Goal: Transaction & Acquisition: Download file/media

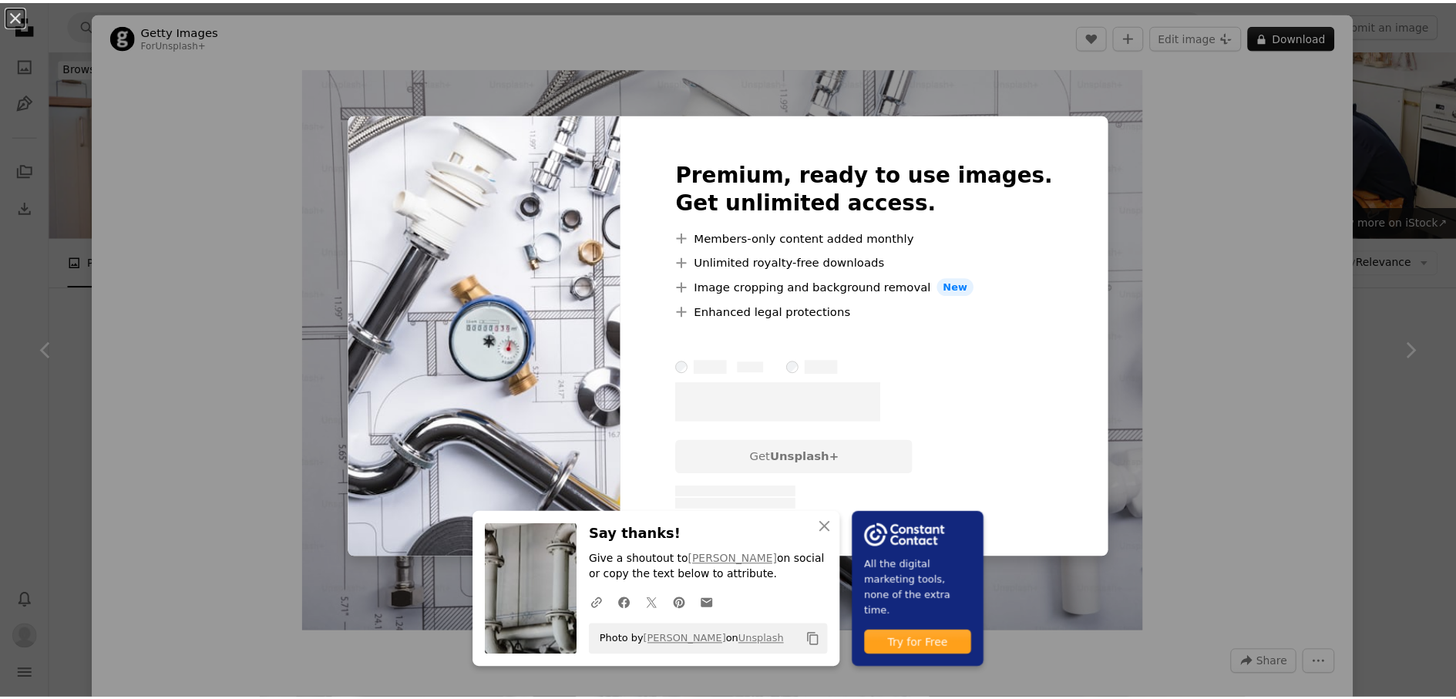
scroll to position [745, 0]
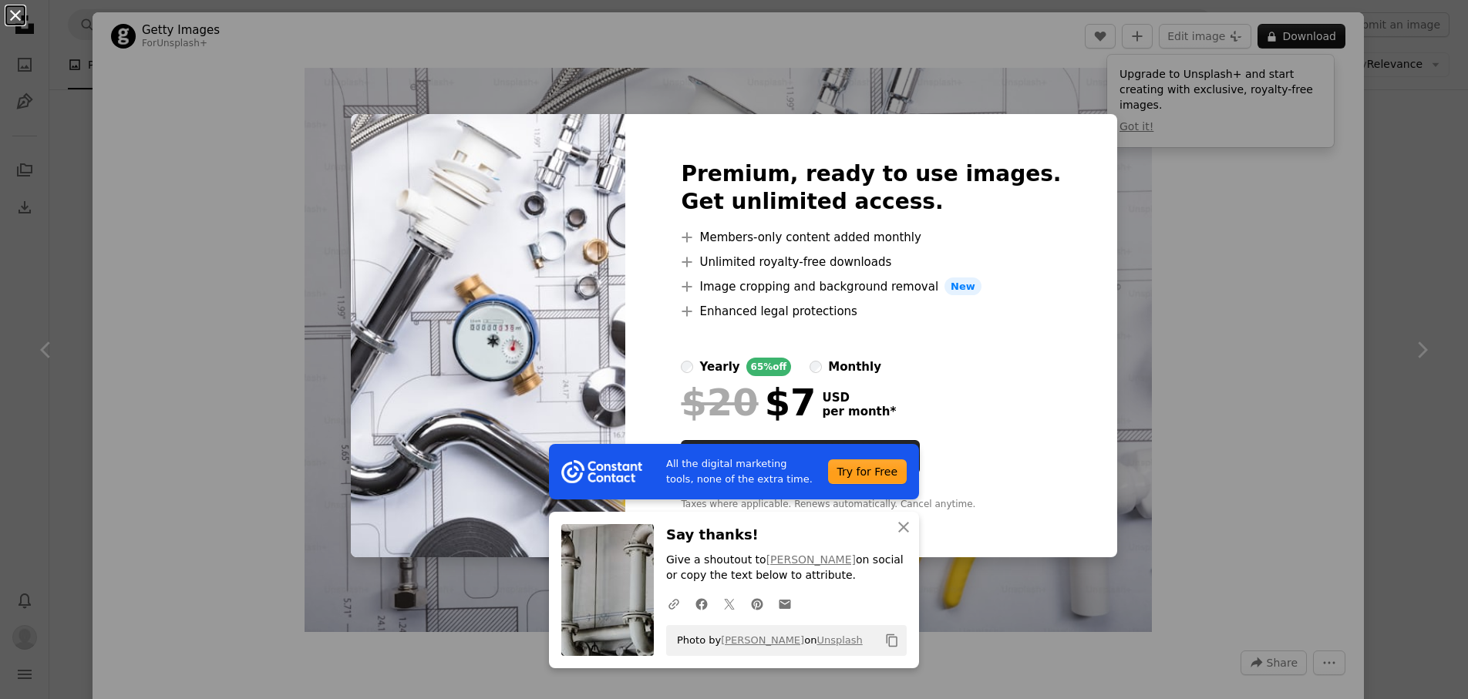
click at [19, 20] on button "An X shape" at bounding box center [15, 15] width 19 height 19
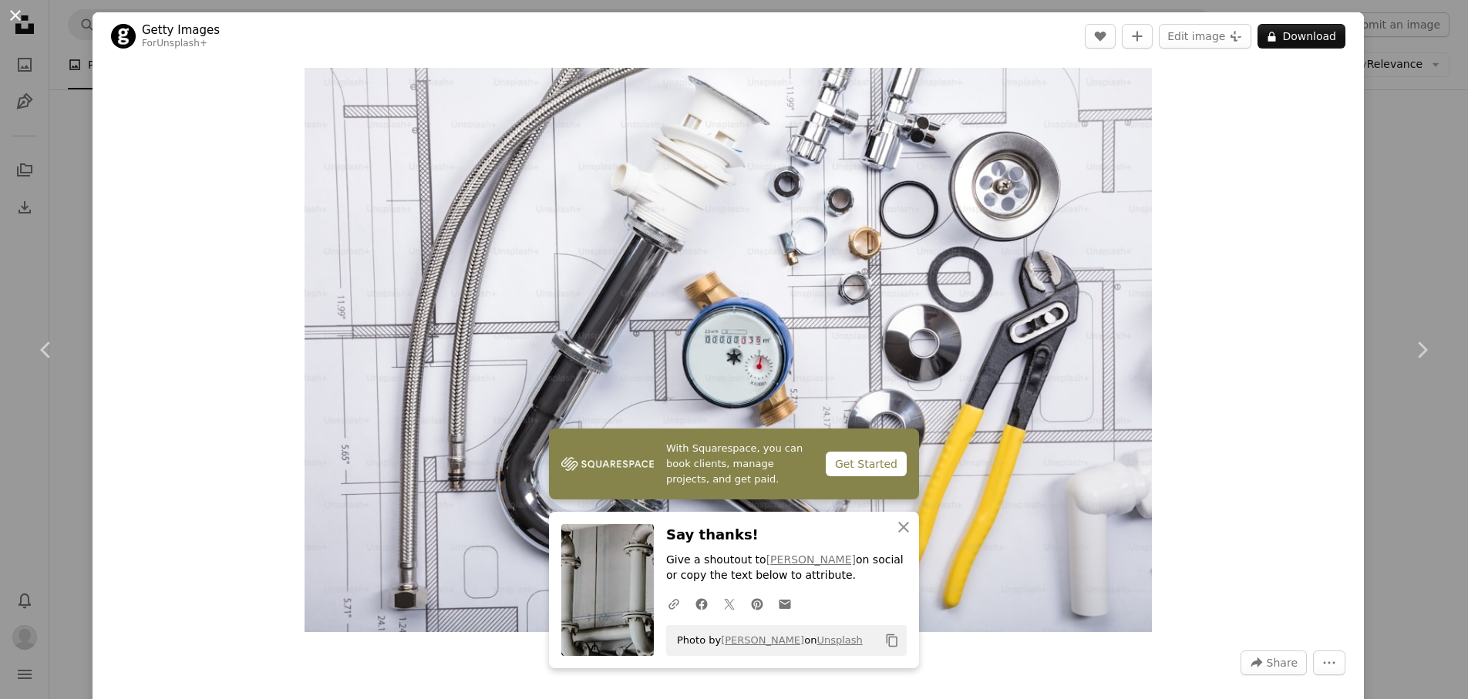
click at [22, 14] on button "An X shape" at bounding box center [15, 15] width 19 height 19
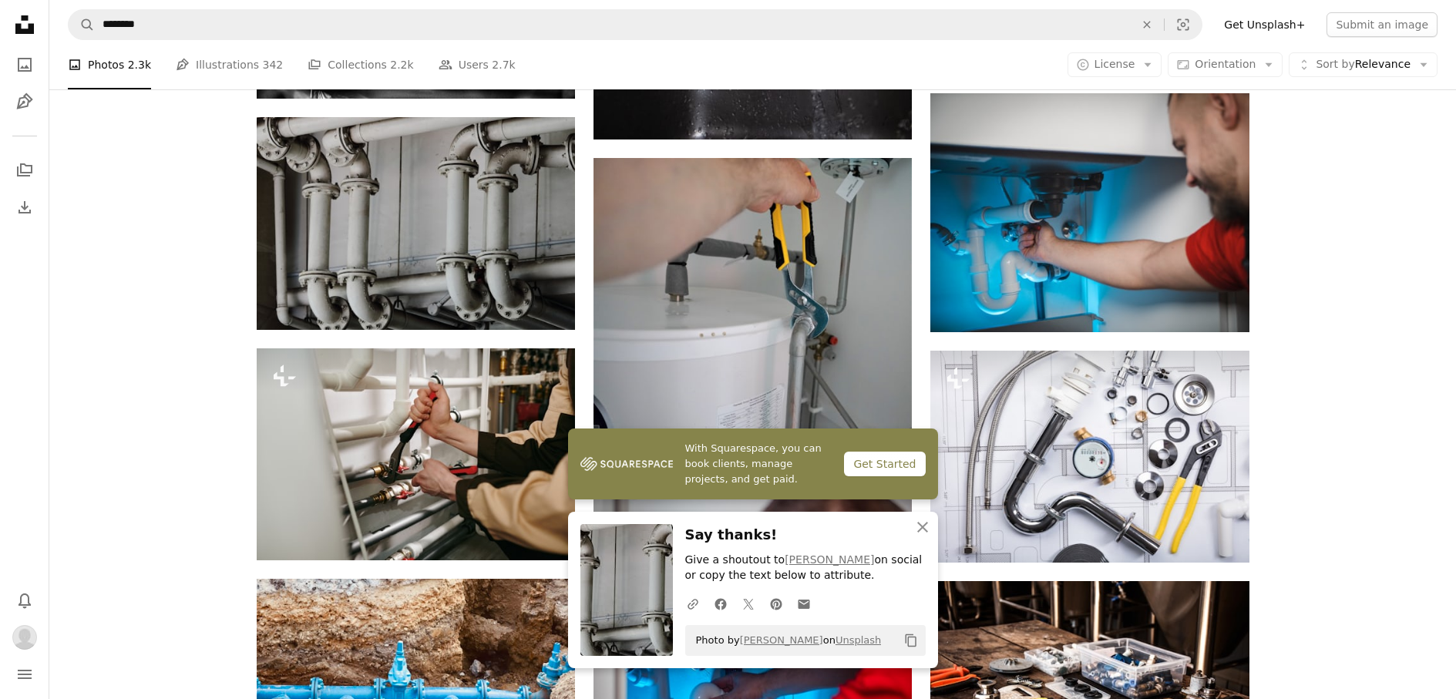
click at [1378, 215] on div "Plus sign for Unsplash+ A heart A plus sign Getty Images For Unsplash+ A lock D…" at bounding box center [752, 688] width 1407 height 2053
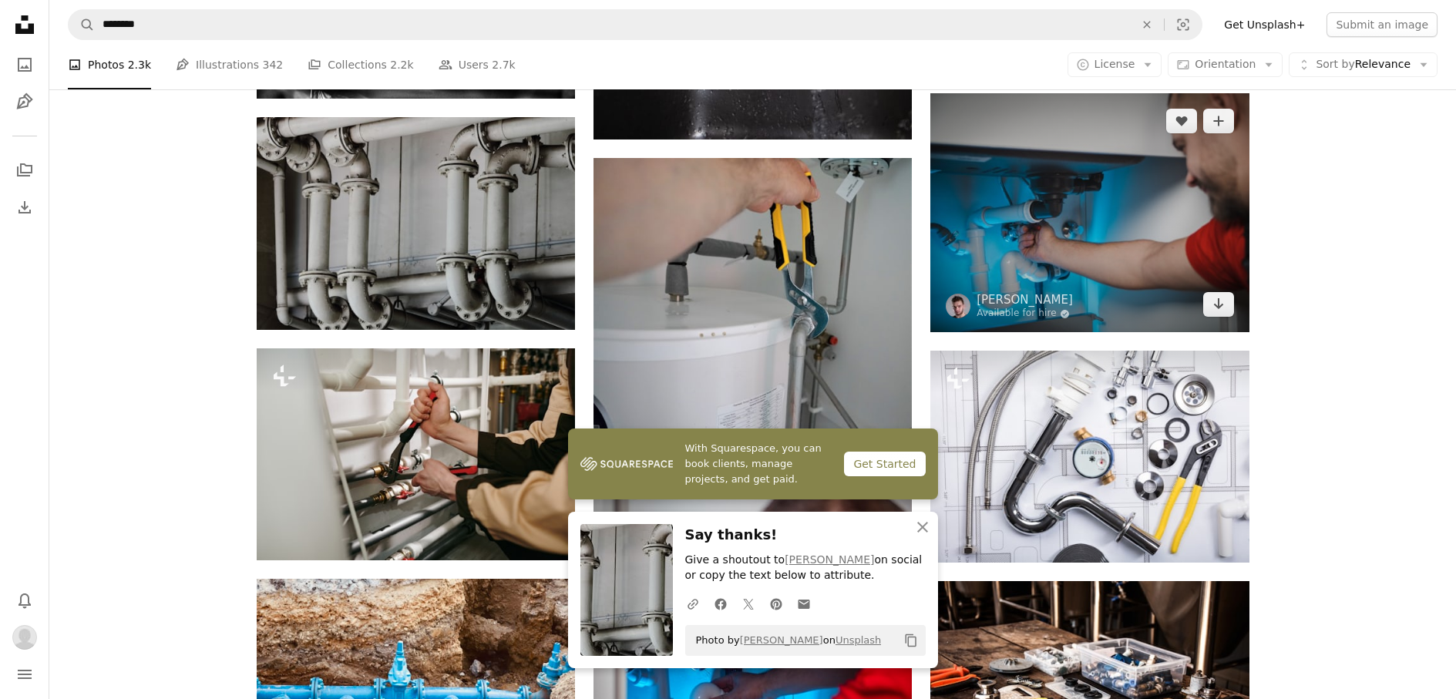
click at [1105, 212] on img at bounding box center [1089, 212] width 318 height 239
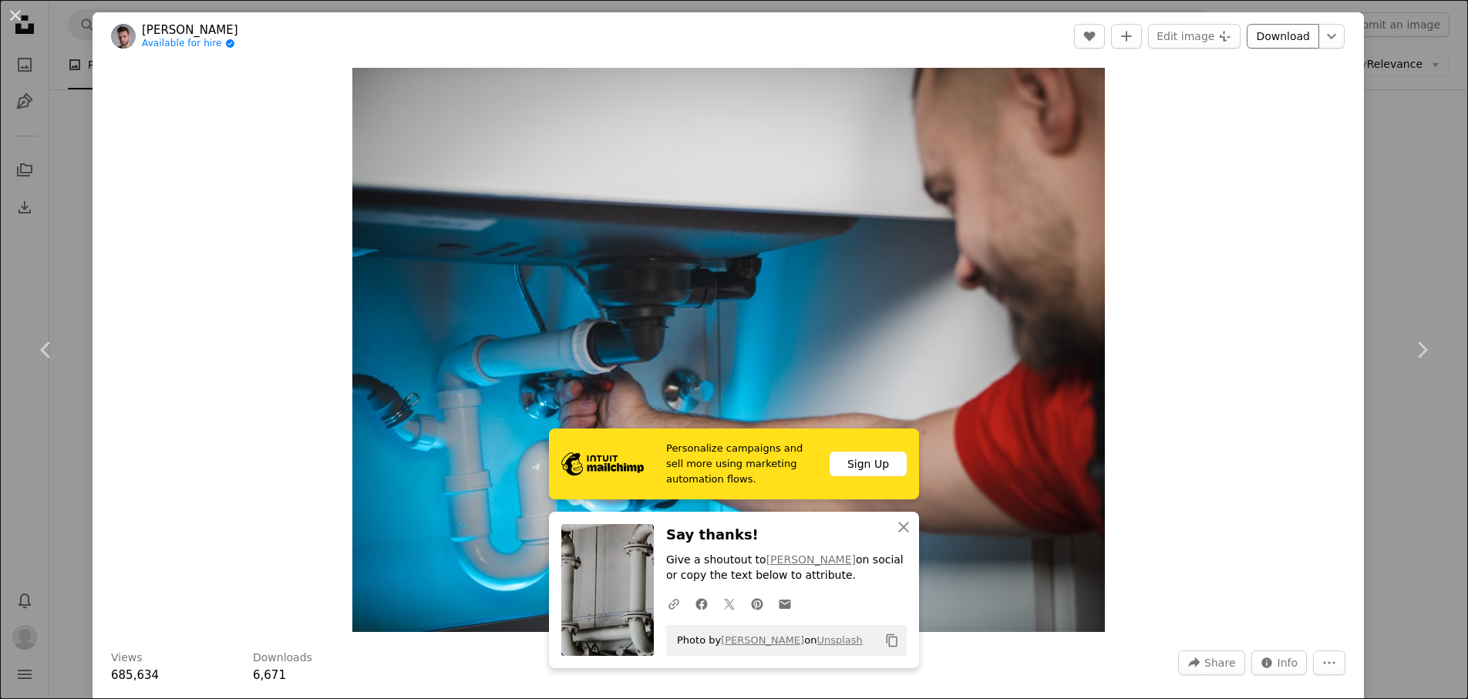
click at [1264, 39] on link "Download" at bounding box center [1282, 36] width 72 height 25
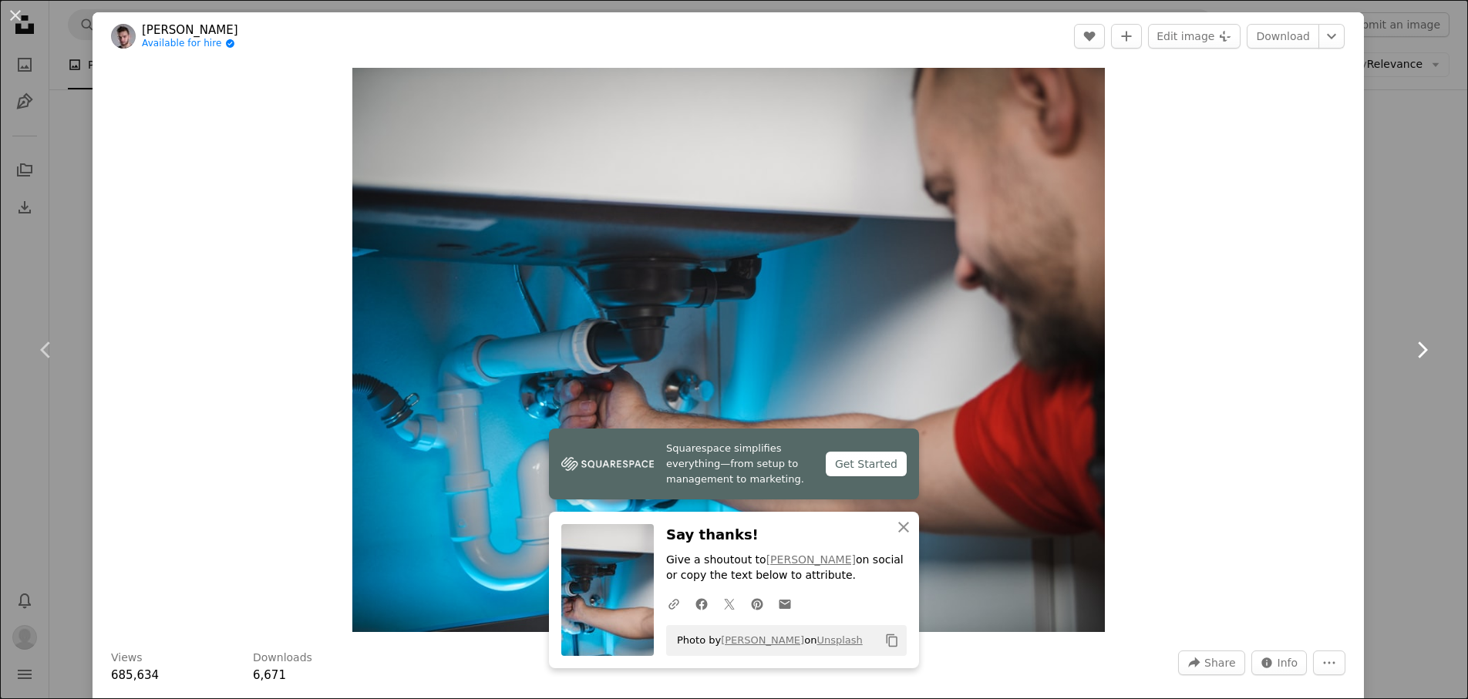
click at [1409, 360] on icon "Chevron right" at bounding box center [1421, 350] width 25 height 25
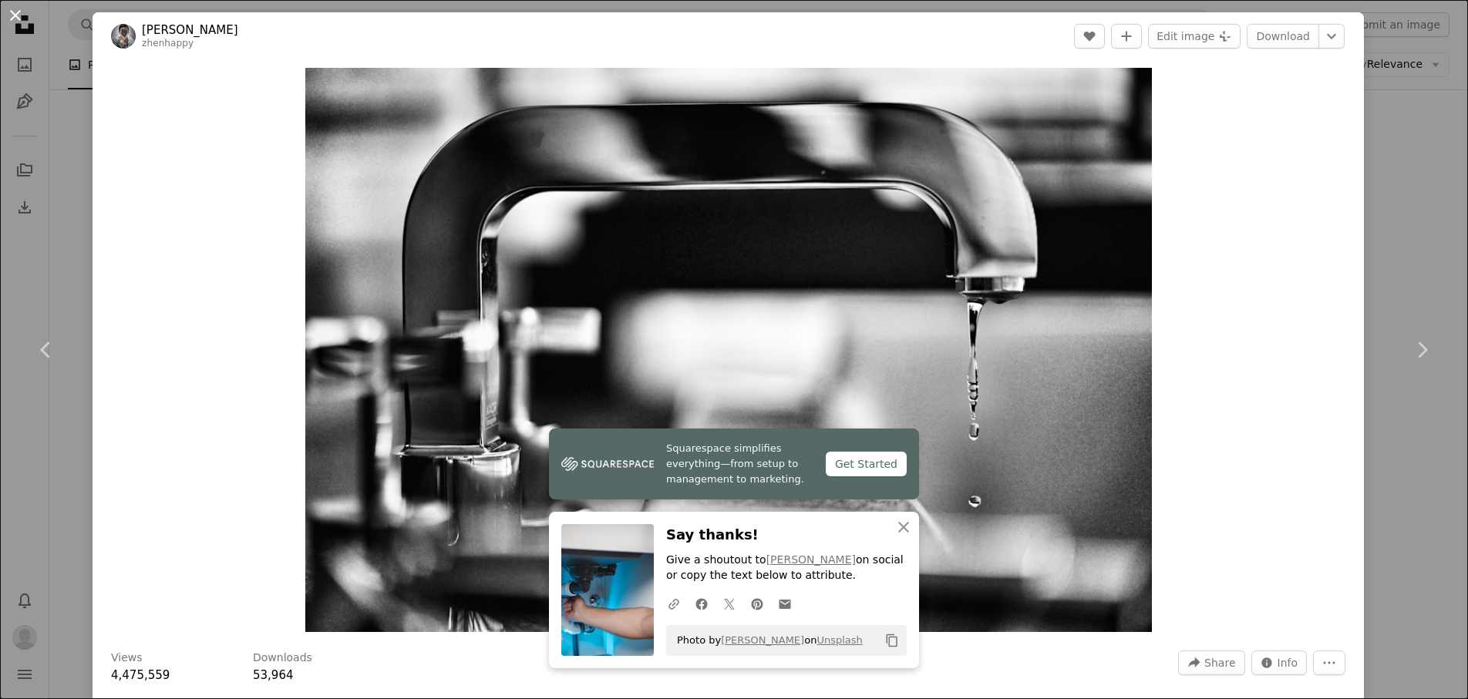
click at [25, 19] on button "An X shape" at bounding box center [15, 15] width 19 height 19
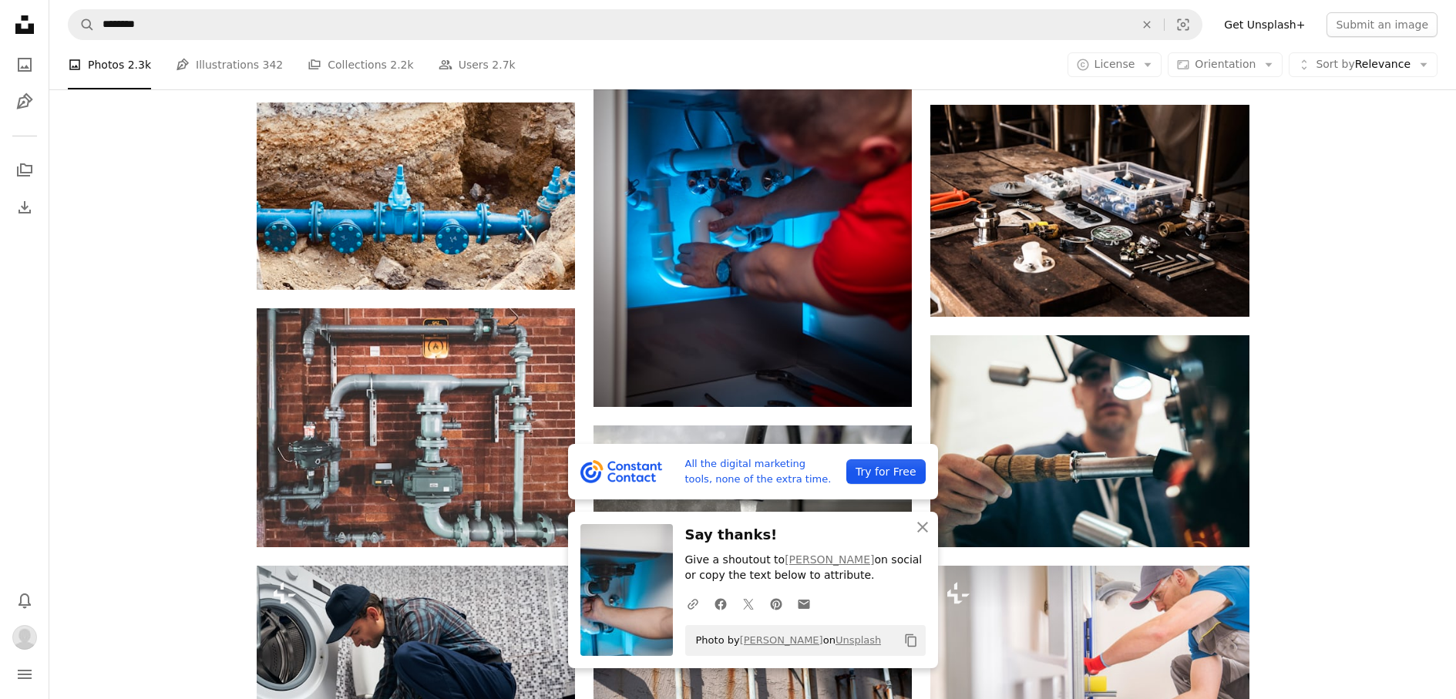
scroll to position [1242, 0]
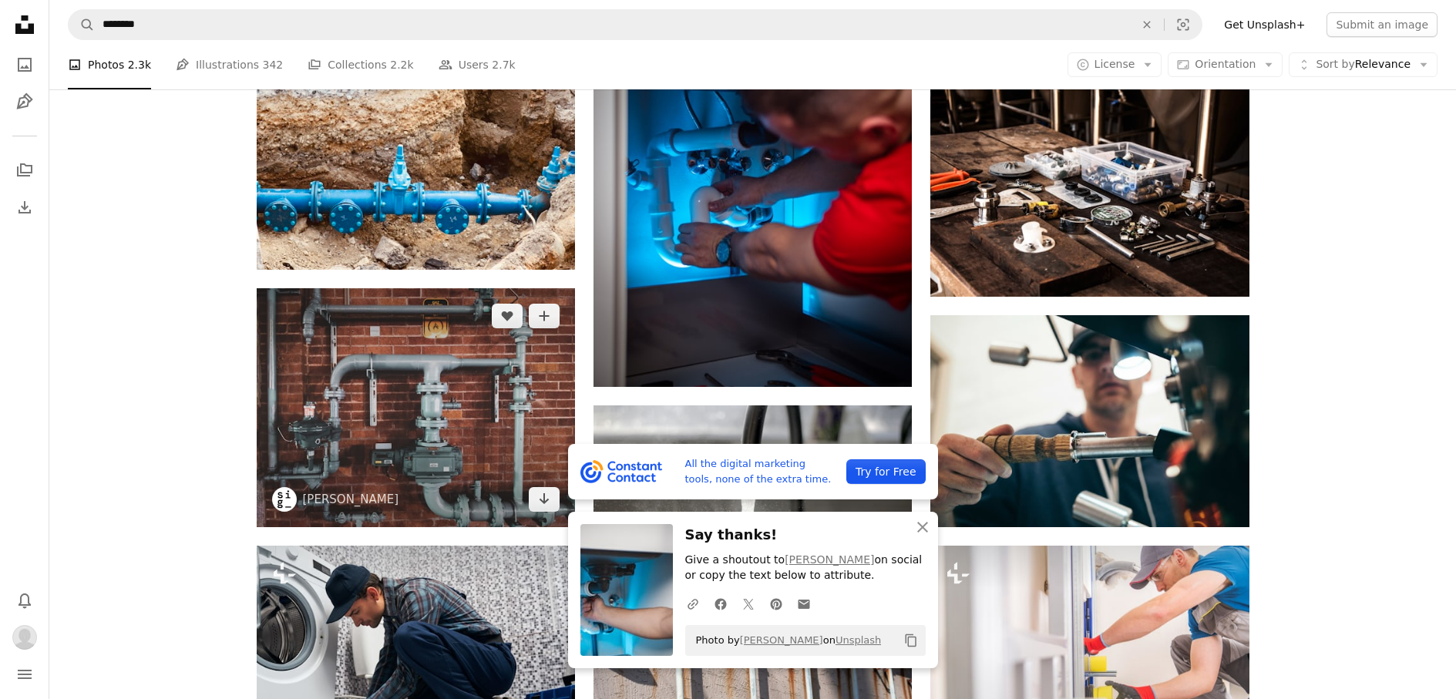
click at [451, 365] on img at bounding box center [416, 407] width 318 height 239
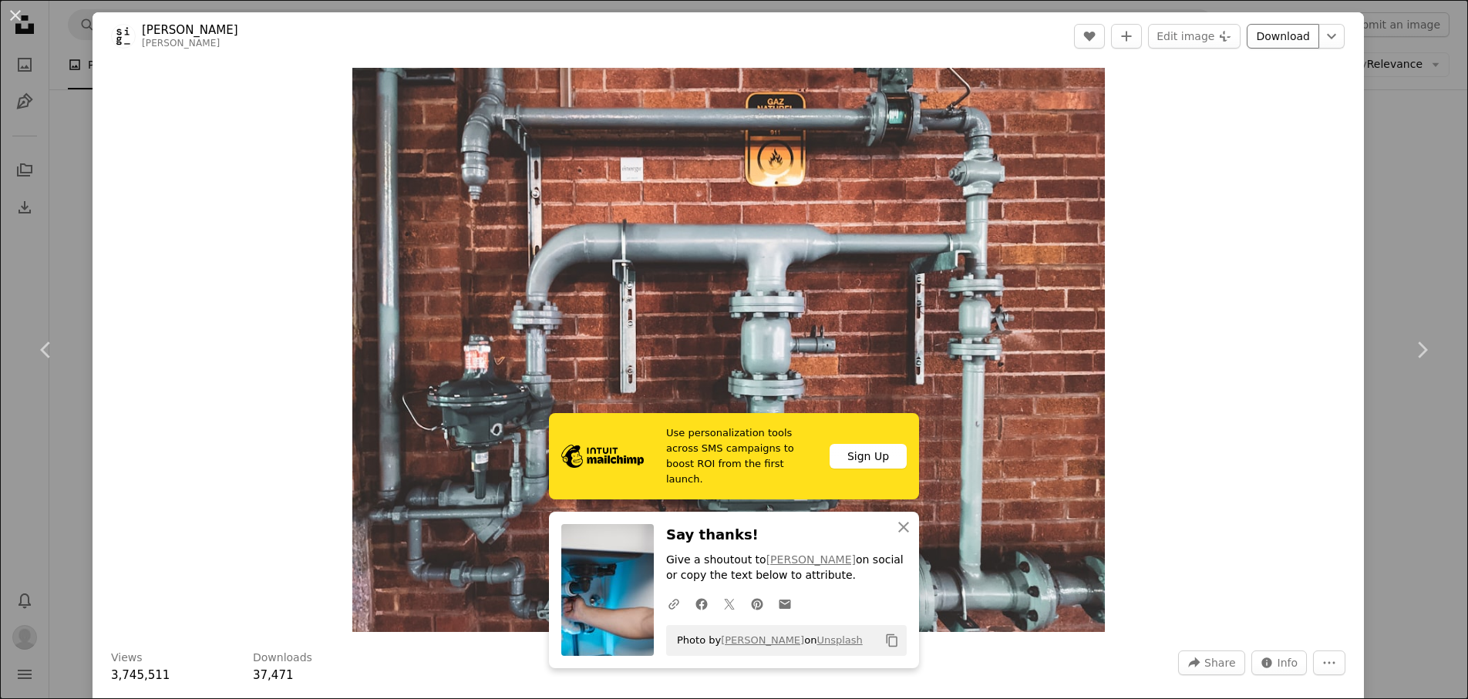
click at [1267, 39] on link "Download" at bounding box center [1282, 36] width 72 height 25
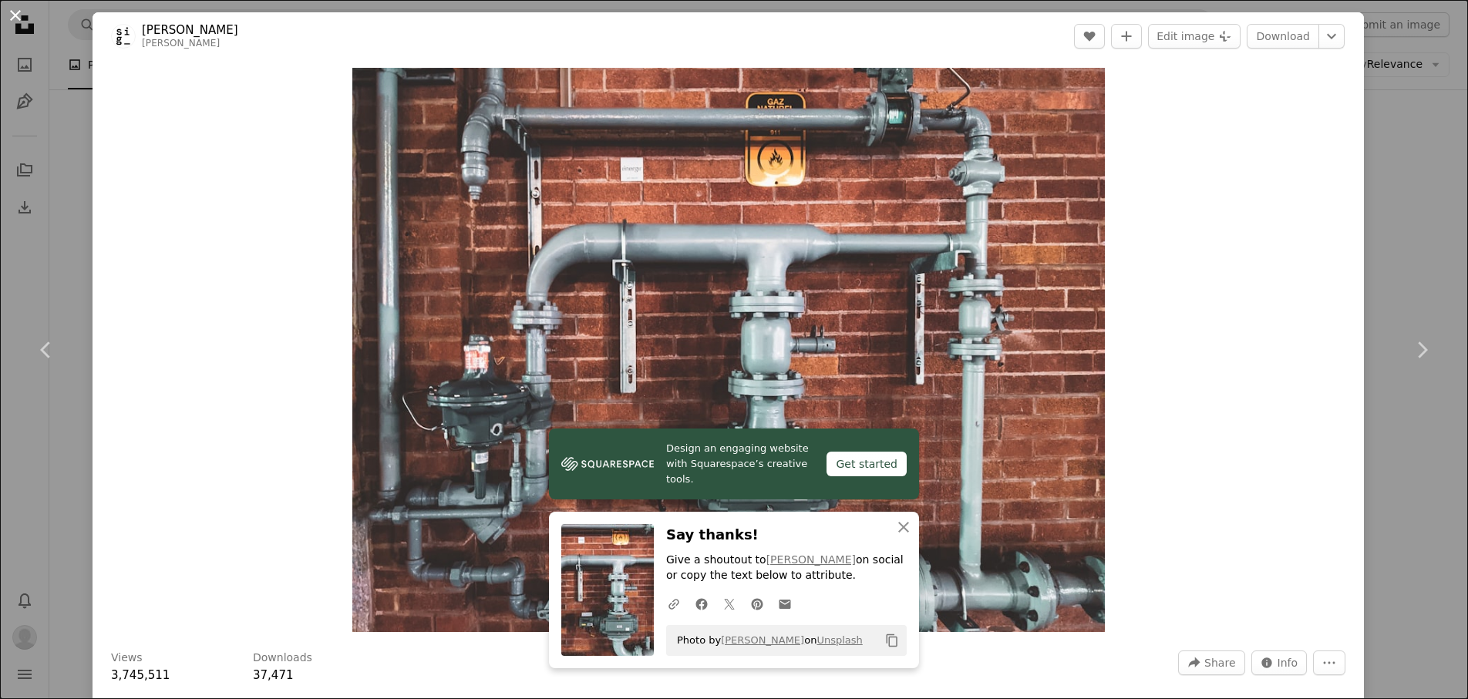
click at [19, 18] on button "An X shape" at bounding box center [15, 15] width 19 height 19
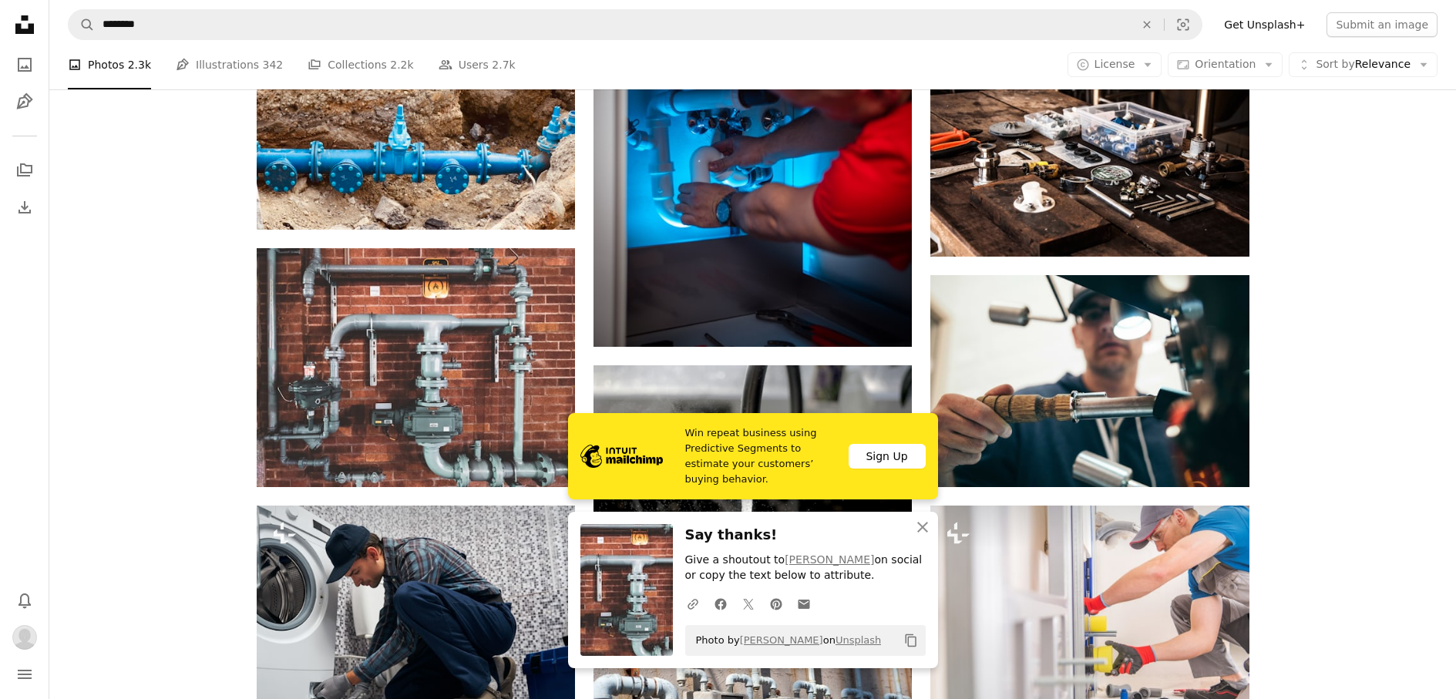
scroll to position [1292, 0]
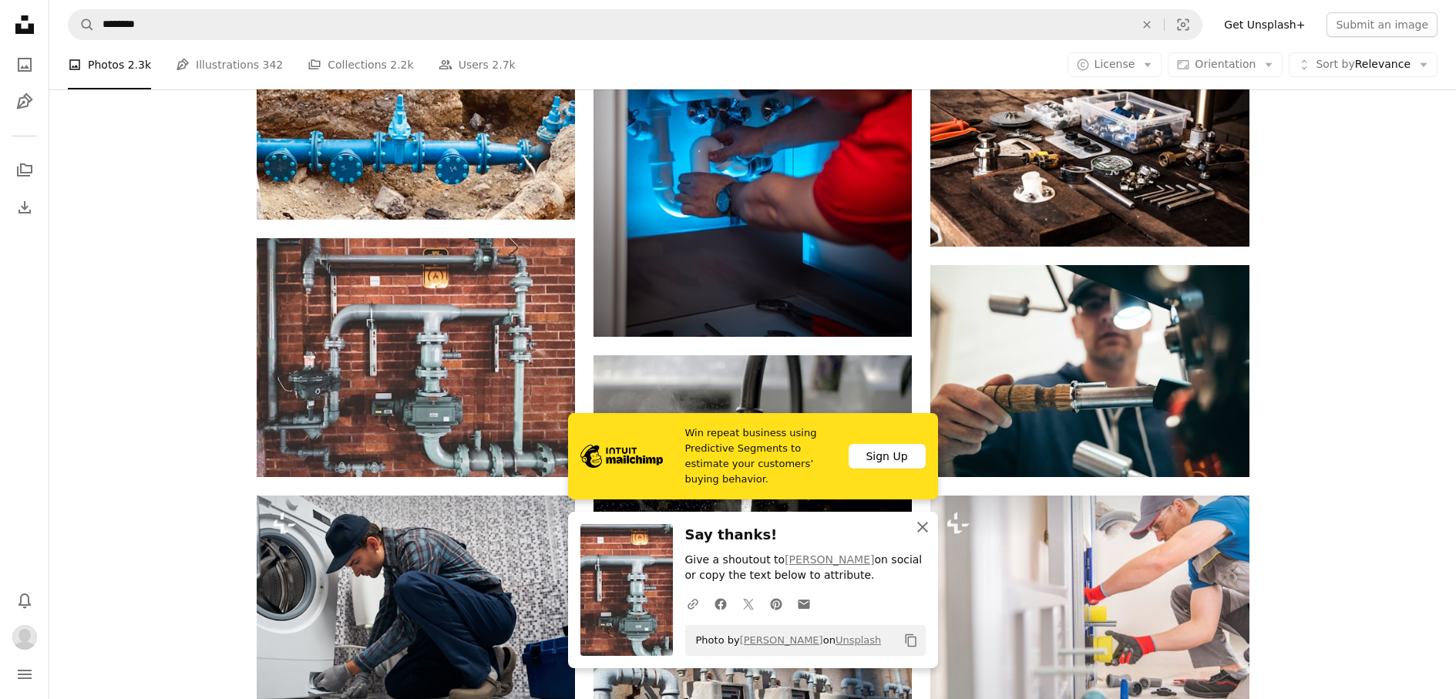
click at [922, 527] on icon "button" at bounding box center [922, 527] width 11 height 11
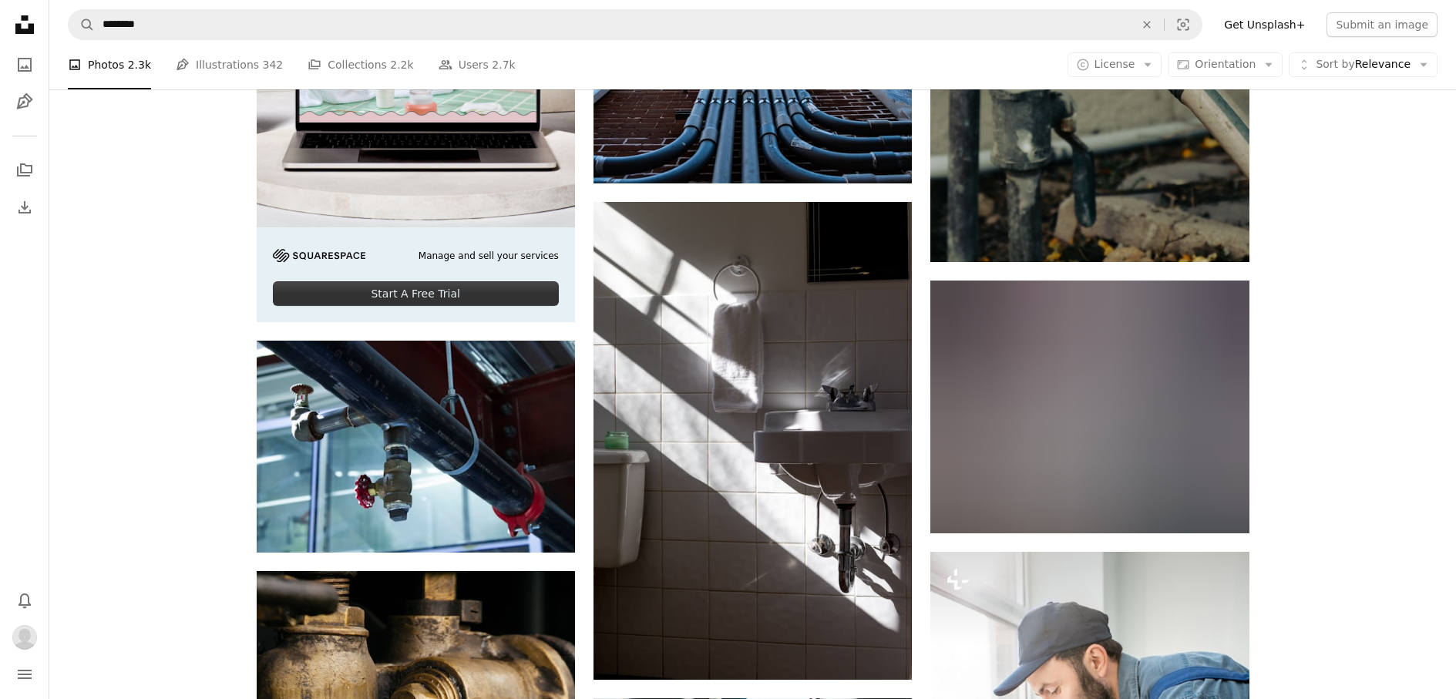
scroll to position [3432, 0]
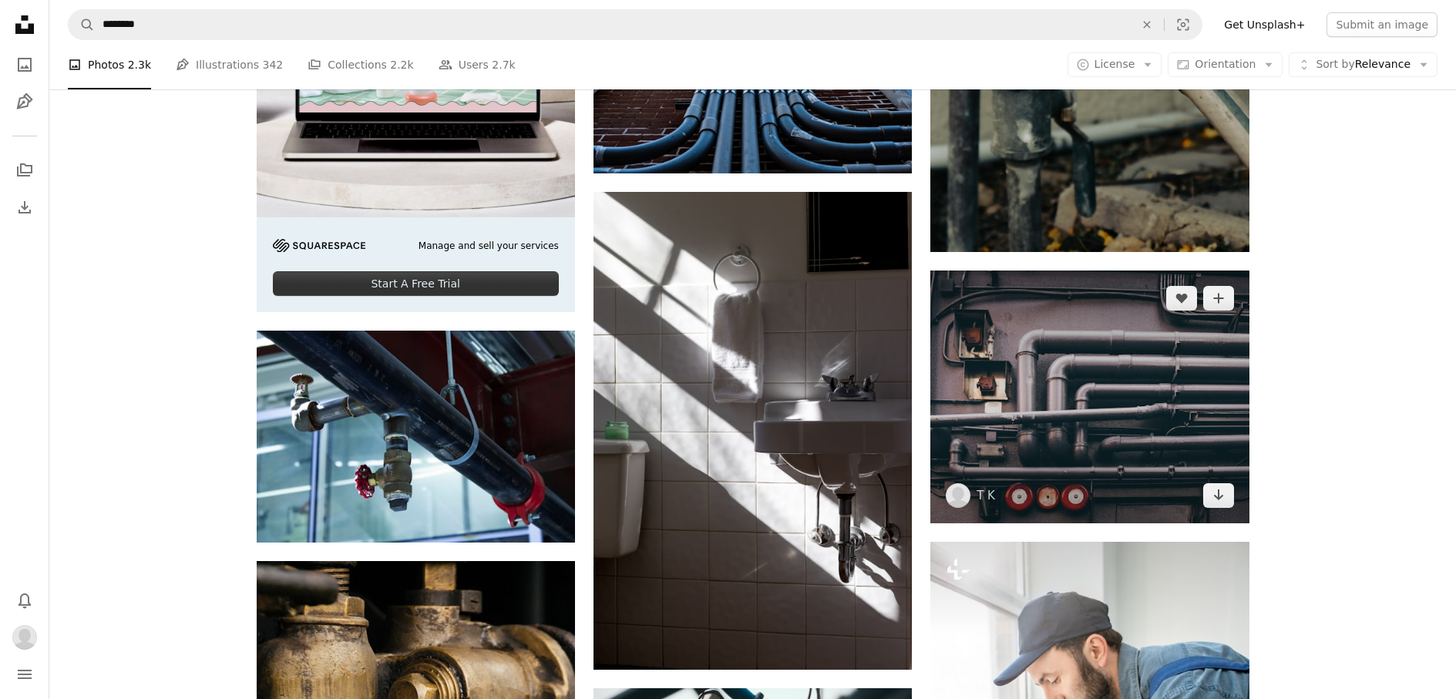
click at [1145, 391] on img at bounding box center [1089, 397] width 318 height 253
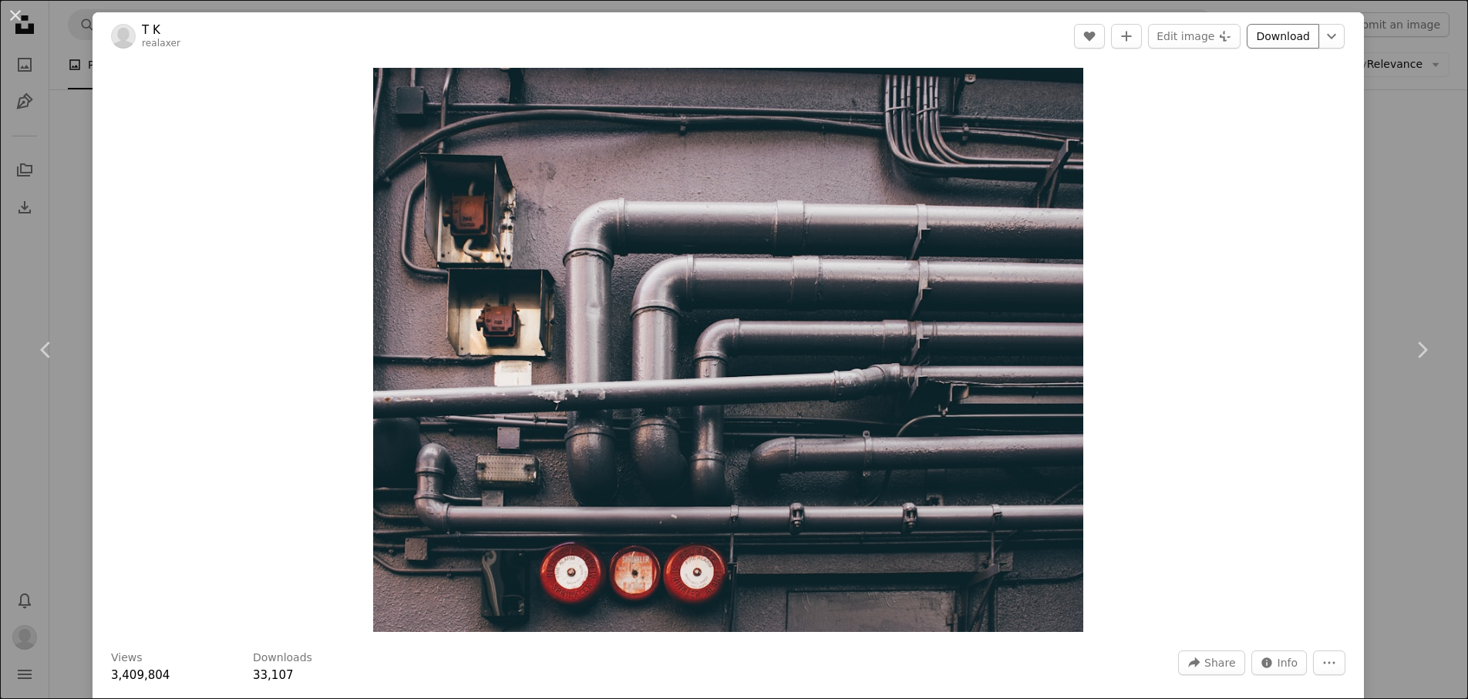
click at [1273, 29] on link "Download" at bounding box center [1282, 36] width 72 height 25
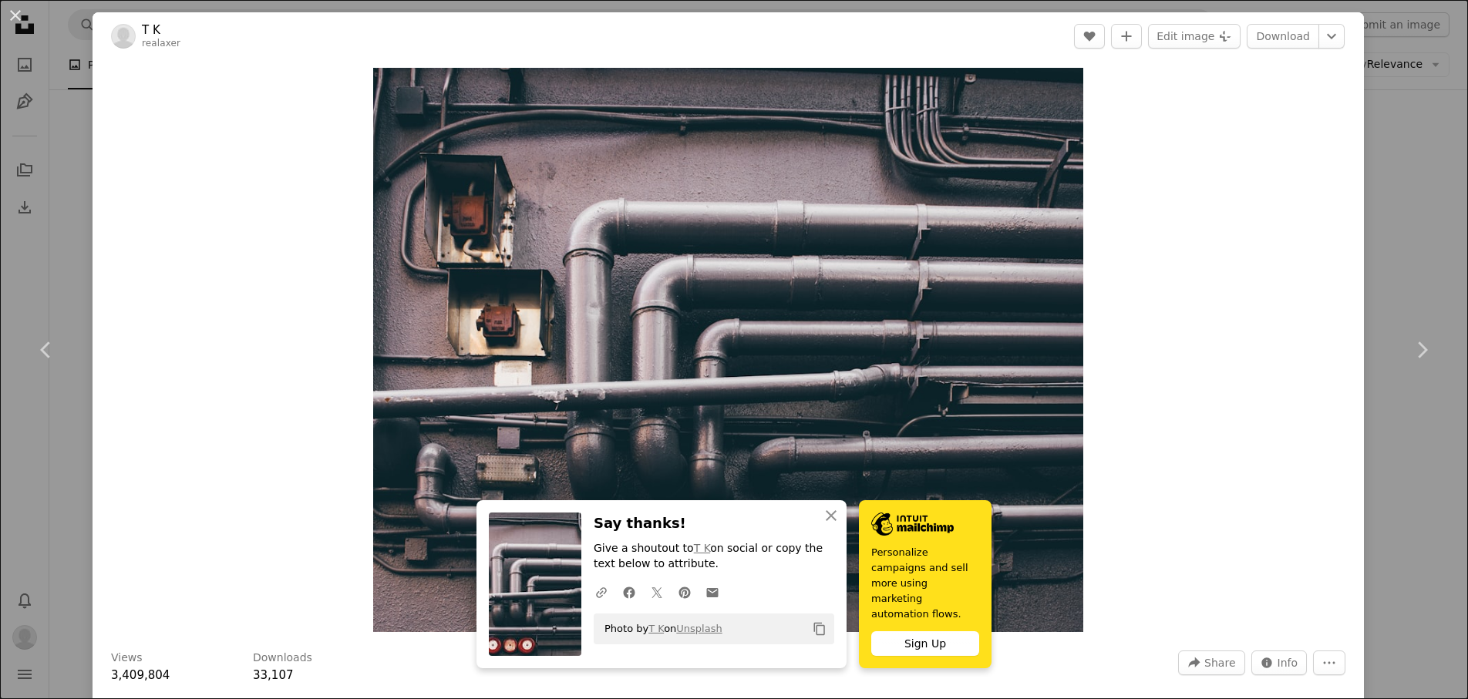
click at [1377, 216] on div "An X shape Chevron left Chevron right An X shape Close Say thanks! Give a shout…" at bounding box center [734, 349] width 1468 height 699
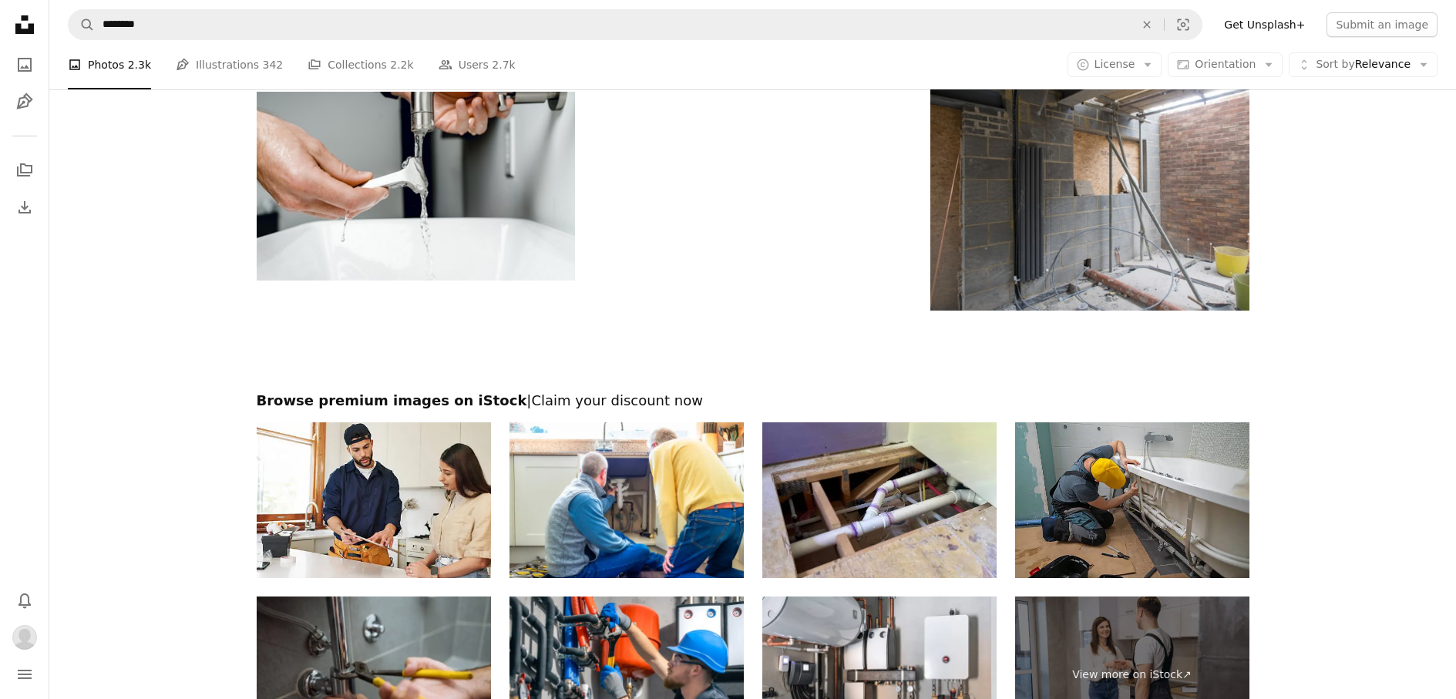
scroll to position [4866, 0]
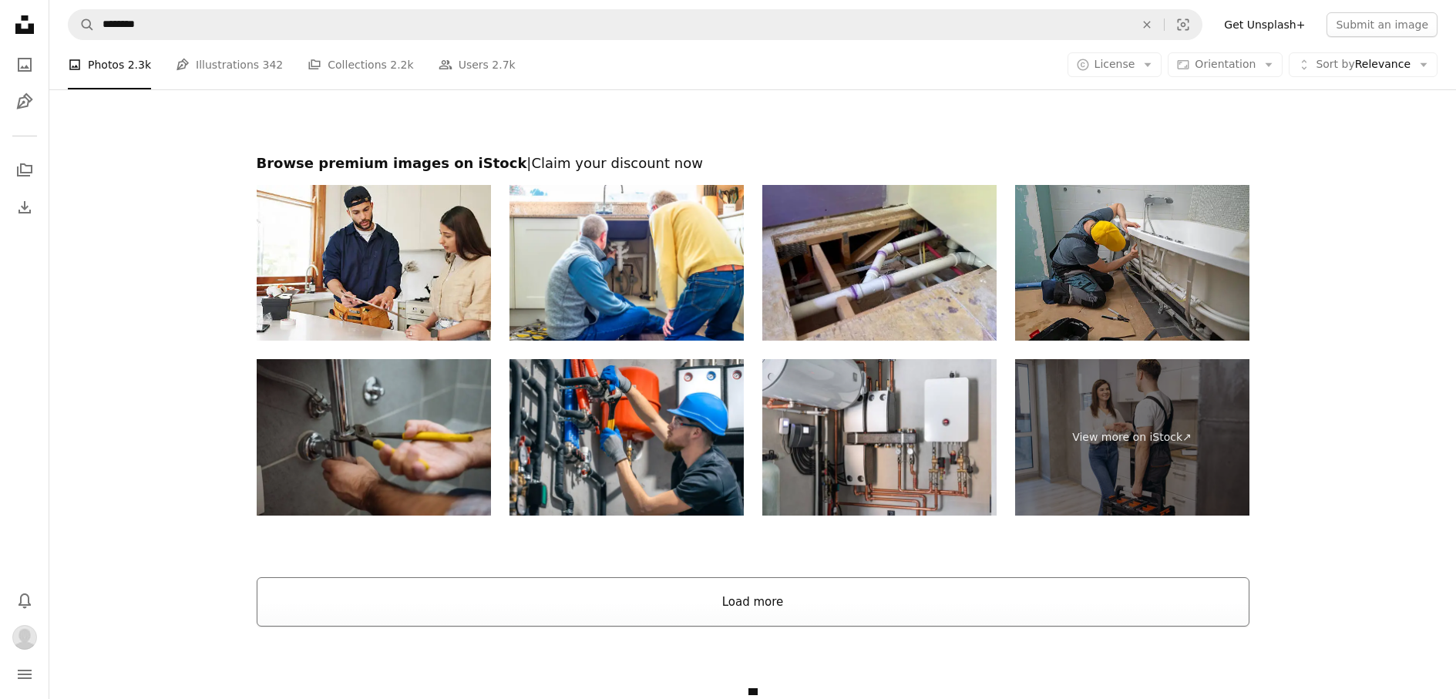
click at [1031, 611] on button "Load more" at bounding box center [753, 601] width 993 height 49
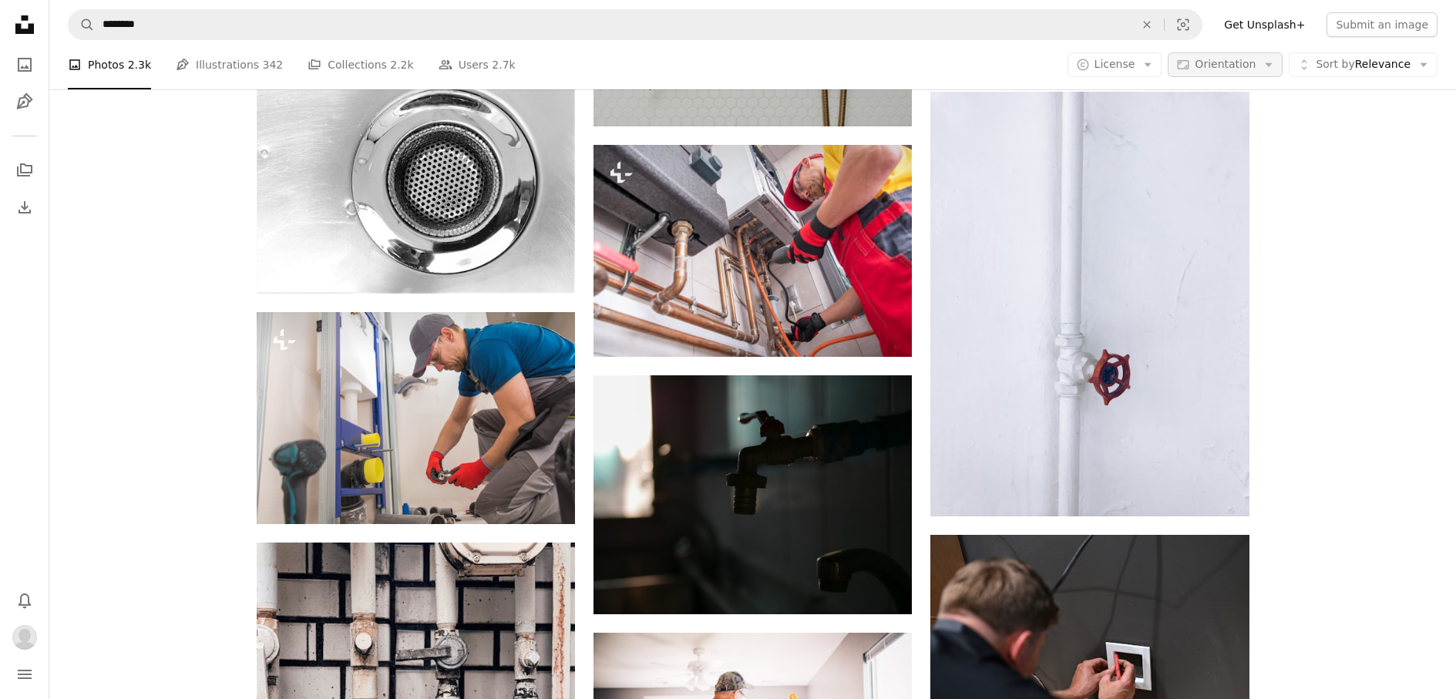
click at [1273, 69] on icon "Arrow down" at bounding box center [1269, 65] width 14 height 14
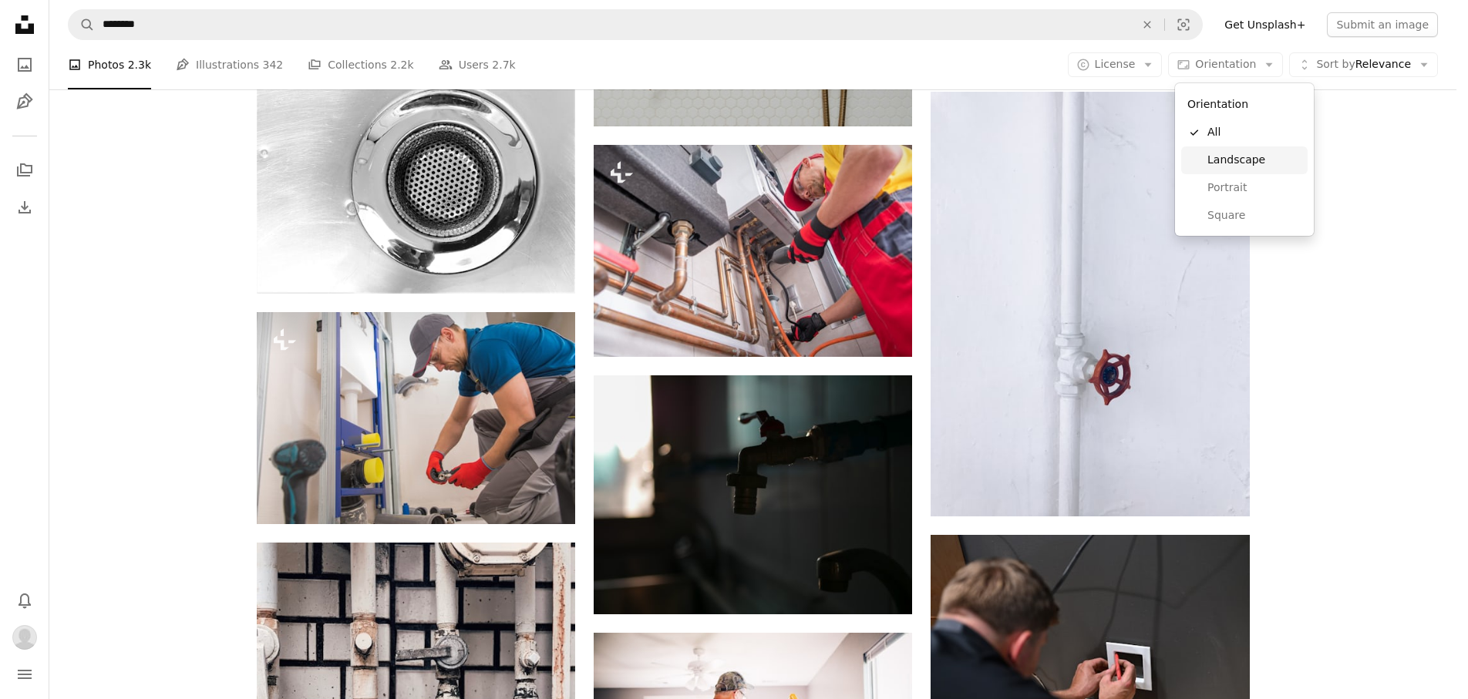
click at [1254, 161] on span "Landscape" at bounding box center [1254, 160] width 94 height 15
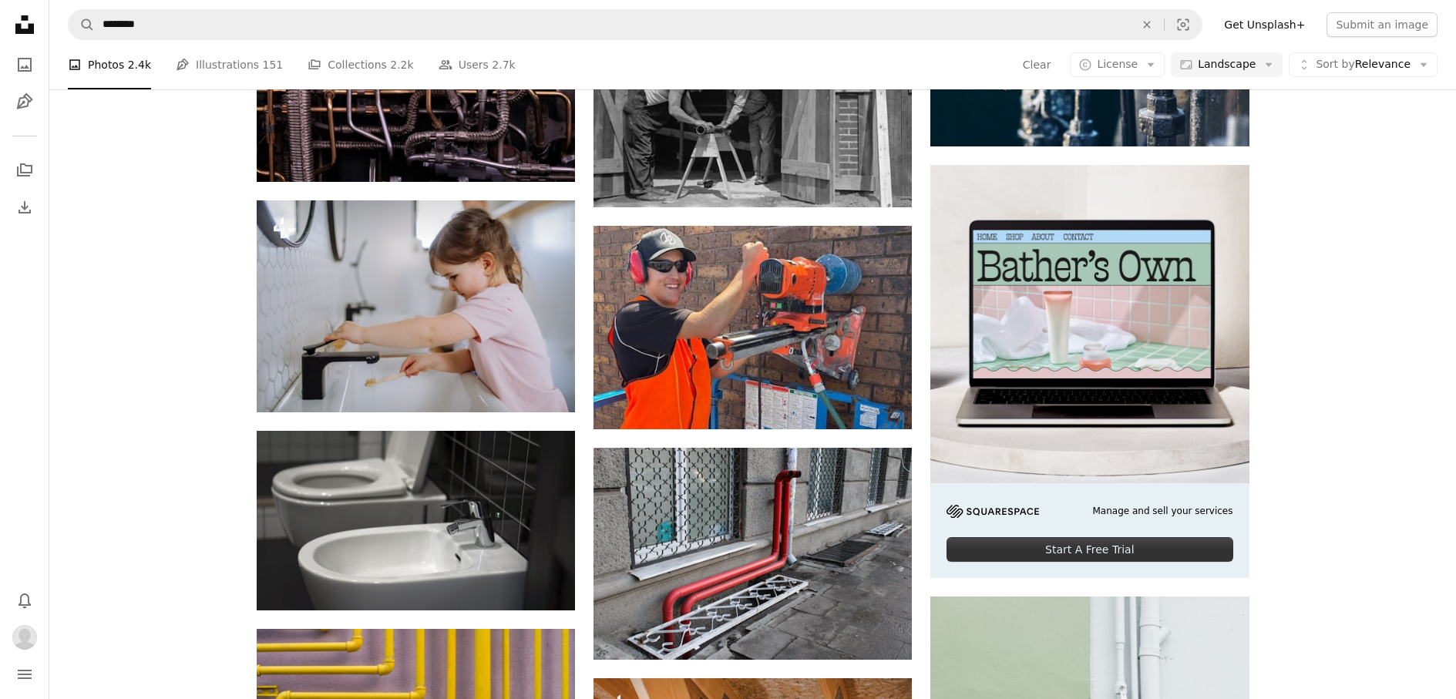
scroll to position [894, 0]
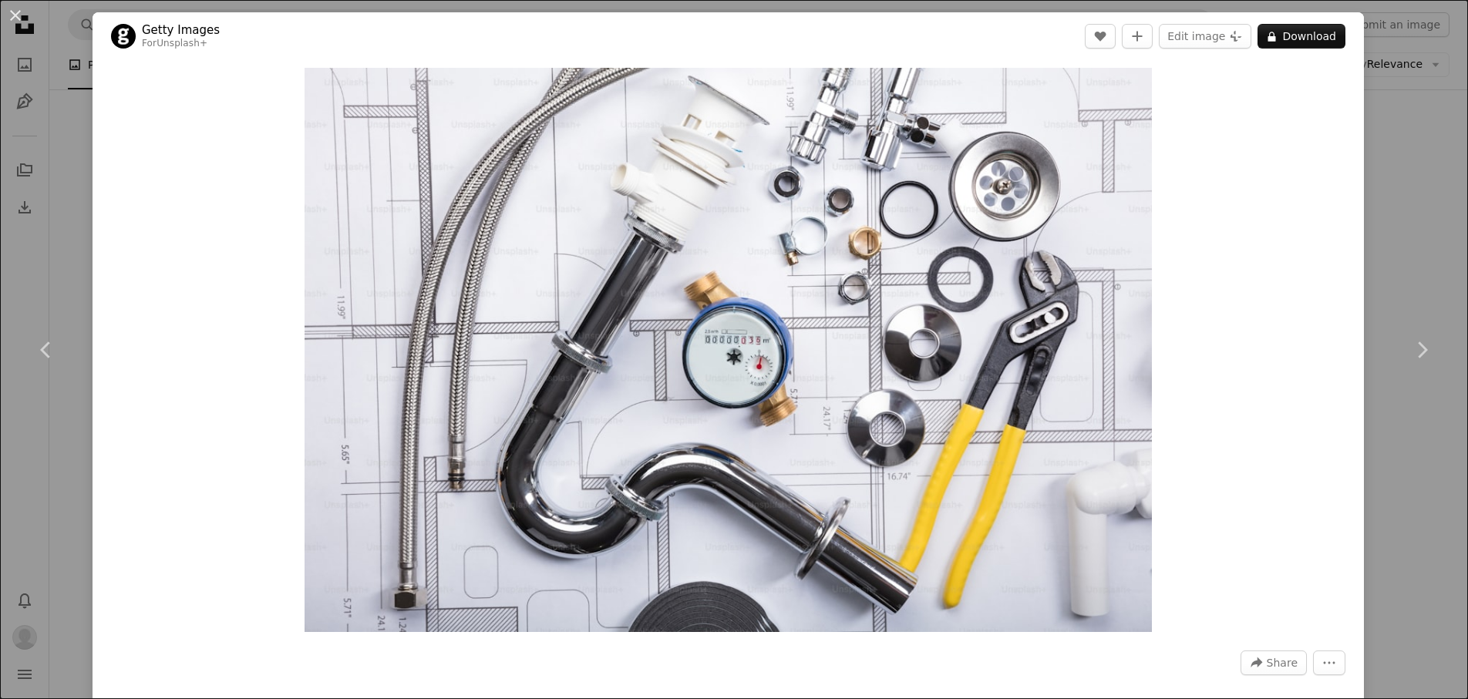
click at [55, 97] on div "An X shape Chevron left Chevron right Getty Images For Unsplash+ A heart A plus…" at bounding box center [734, 349] width 1468 height 699
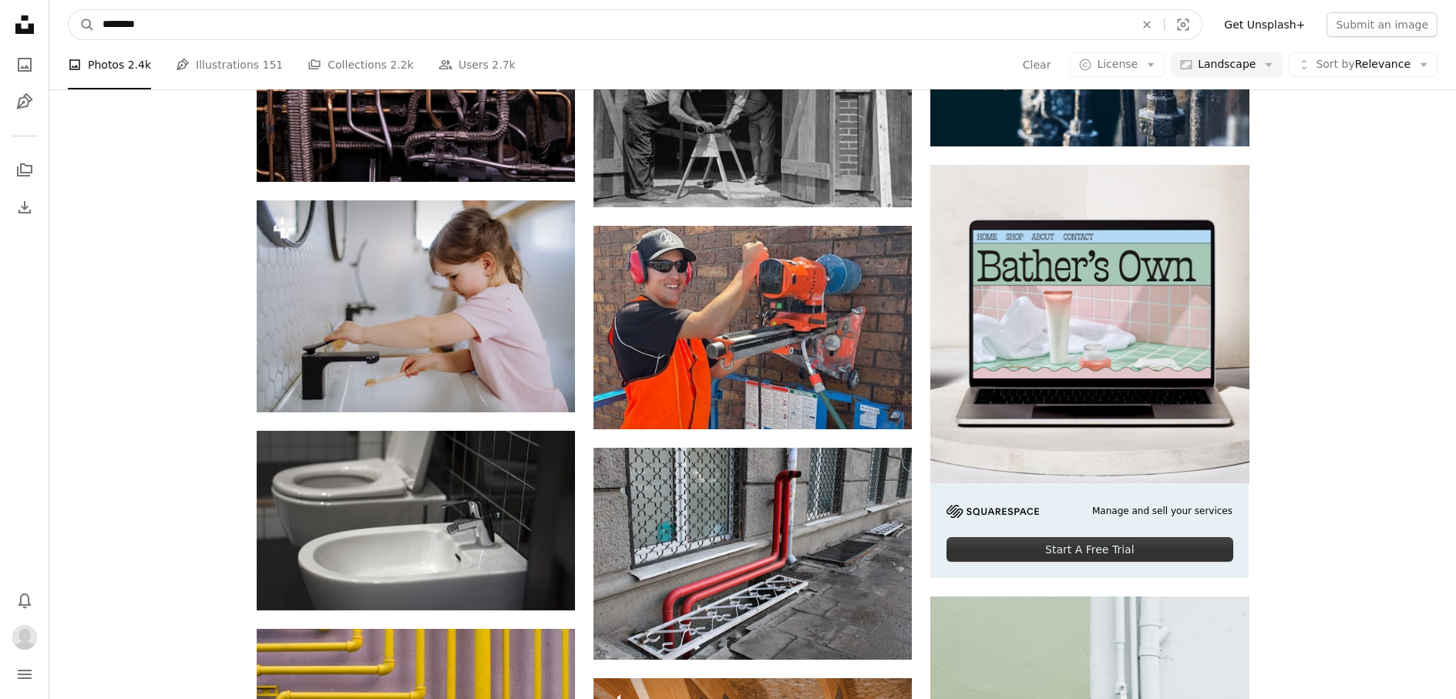
click at [247, 29] on input "********" at bounding box center [612, 24] width 1035 height 29
type input "**********"
click button "A magnifying glass" at bounding box center [82, 24] width 26 height 29
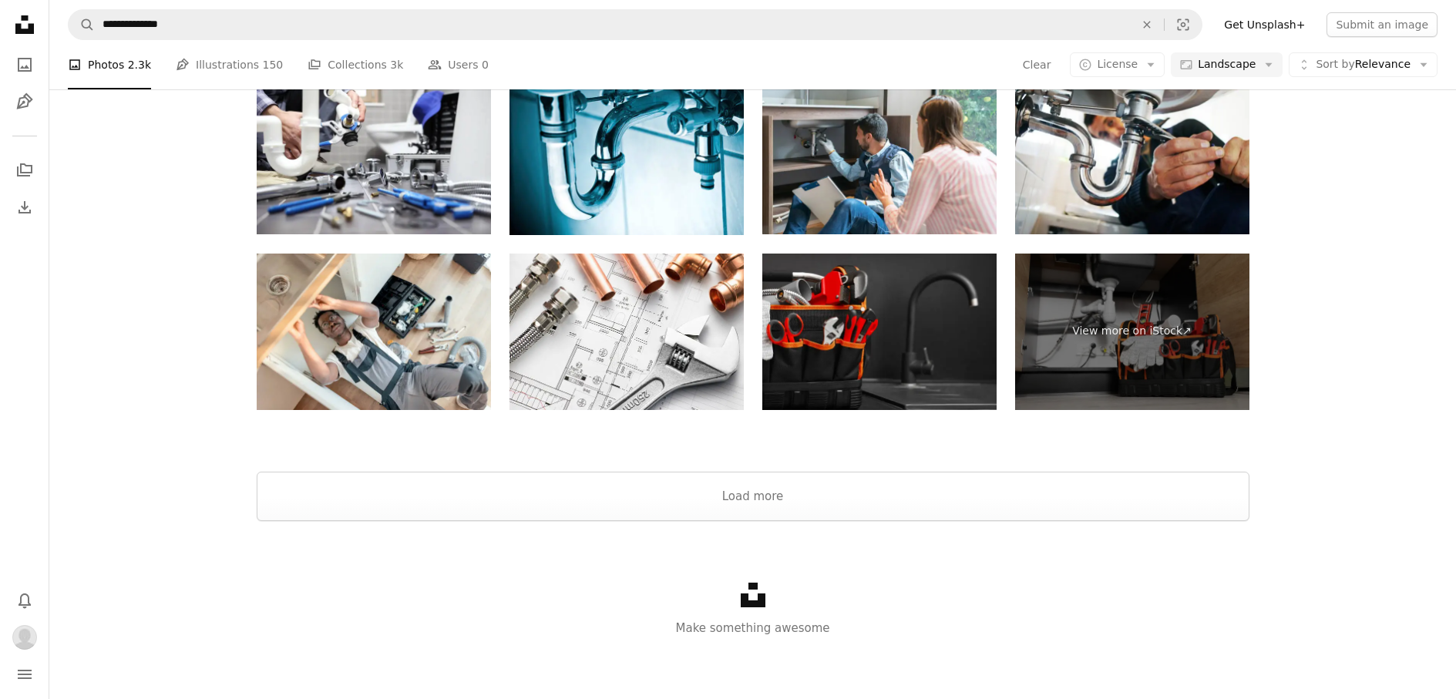
scroll to position [2197, 0]
click at [801, 500] on button "Load more" at bounding box center [753, 496] width 993 height 49
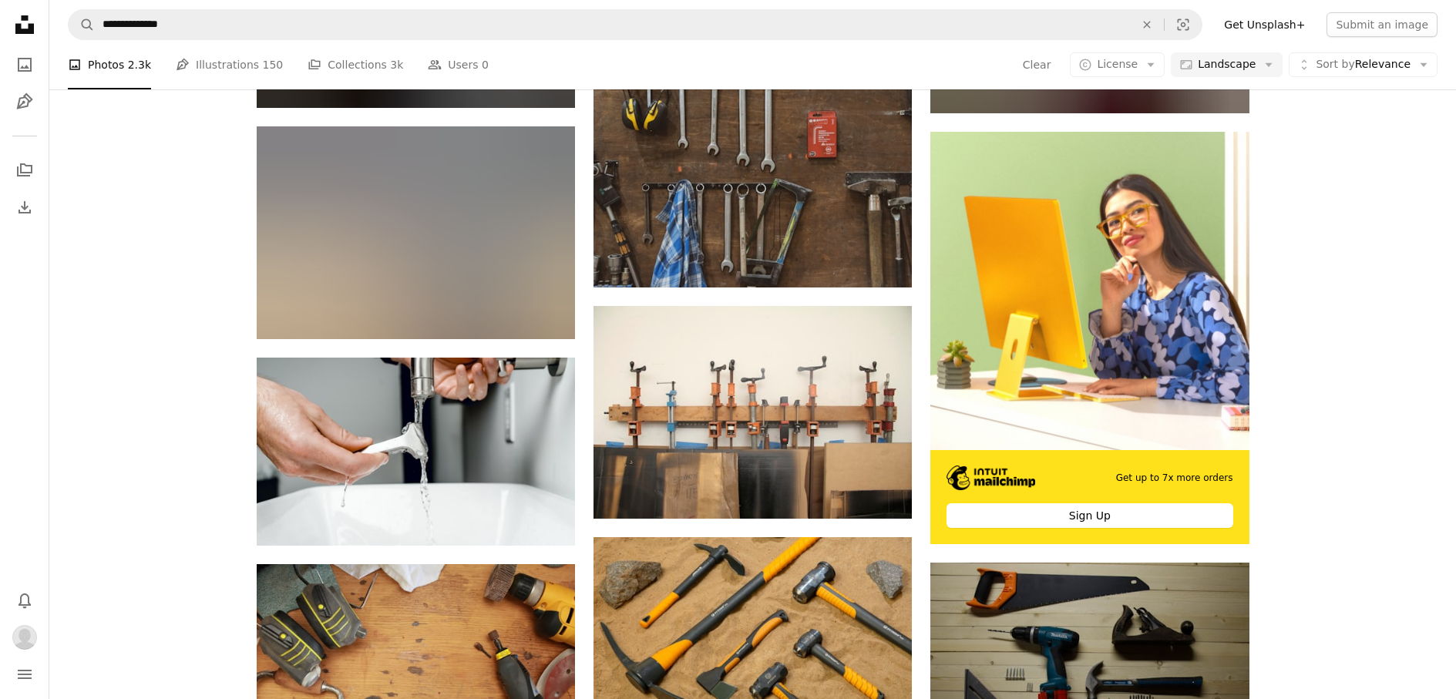
scroll to position [0, 0]
